Goal: Task Accomplishment & Management: Manage account settings

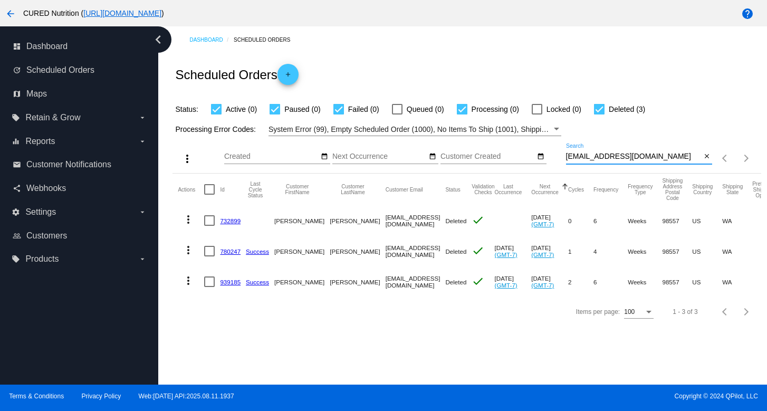
click at [614, 157] on input "[EMAIL_ADDRESS][DOMAIN_NAME]" at bounding box center [634, 156] width 136 height 8
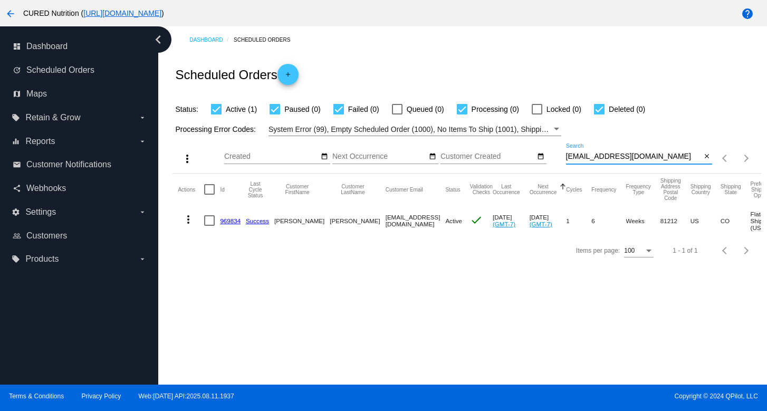
type input "[EMAIL_ADDRESS][DOMAIN_NAME]"
click at [234, 219] on link "969834" at bounding box center [230, 220] width 21 height 7
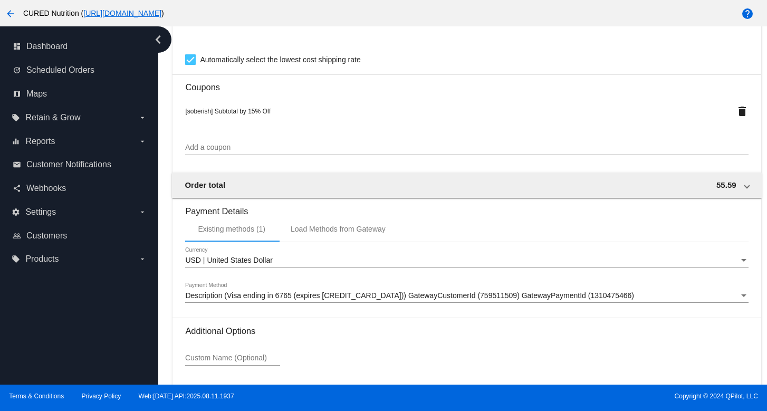
scroll to position [1023, 0]
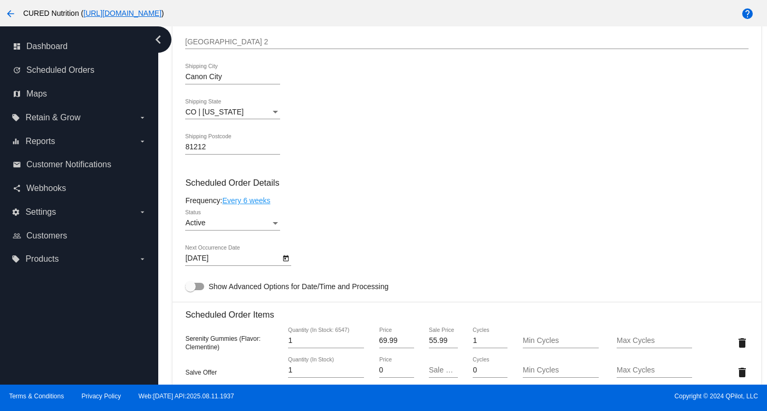
scroll to position [0, 0]
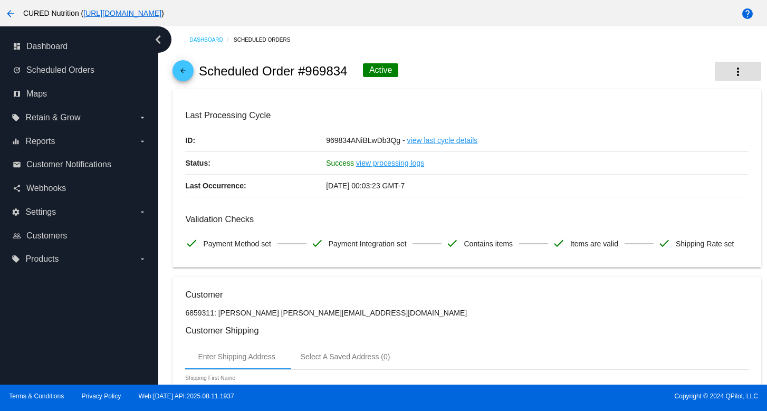
click at [737, 66] on mat-icon "more_vert" at bounding box center [737, 71] width 13 height 13
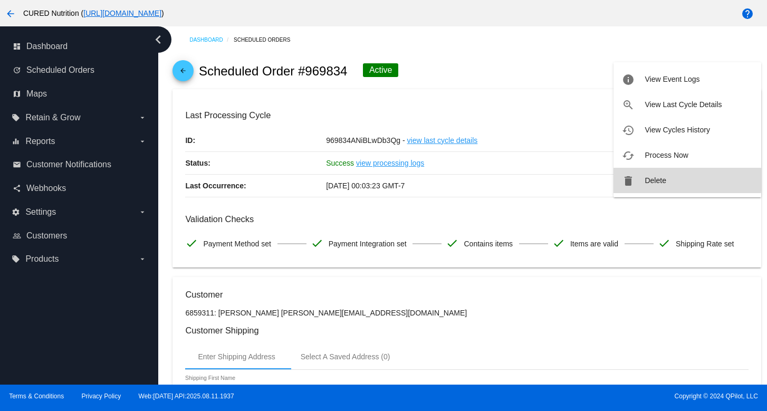
click at [652, 180] on span "Delete" at bounding box center [654, 180] width 21 height 8
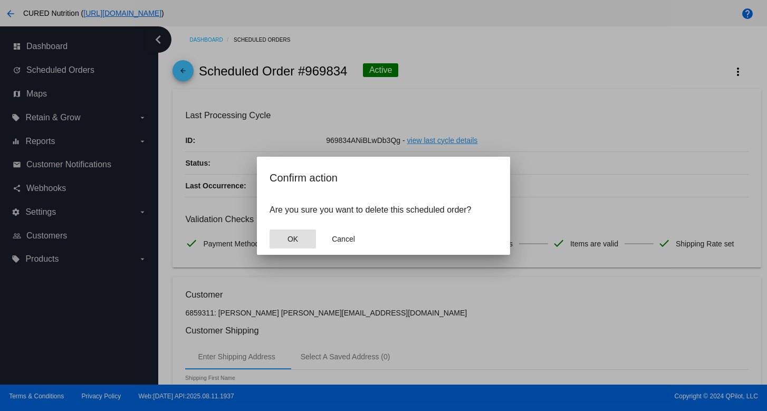
click at [298, 239] on button "OK" at bounding box center [292, 238] width 46 height 19
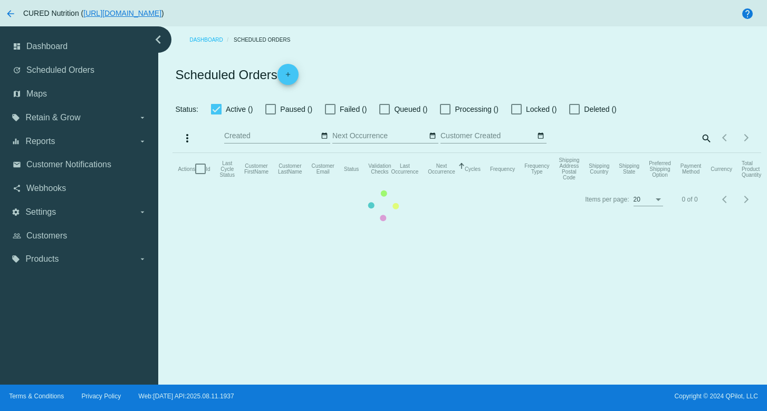
checkbox input "true"
